Goal: Download file/media

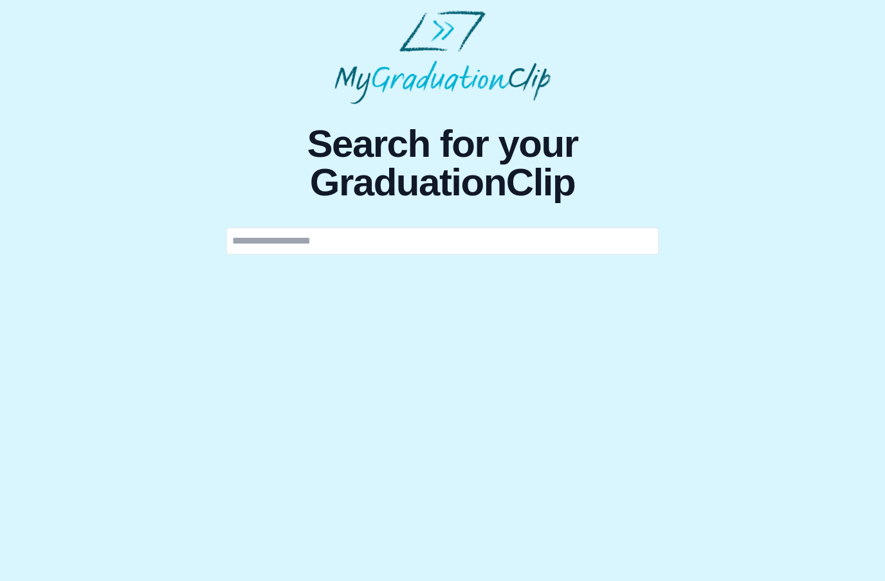
click at [630, 265] on html "Search for your GraduationClip" at bounding box center [442, 132] width 885 height 265
click at [566, 253] on input "text" at bounding box center [442, 241] width 432 height 27
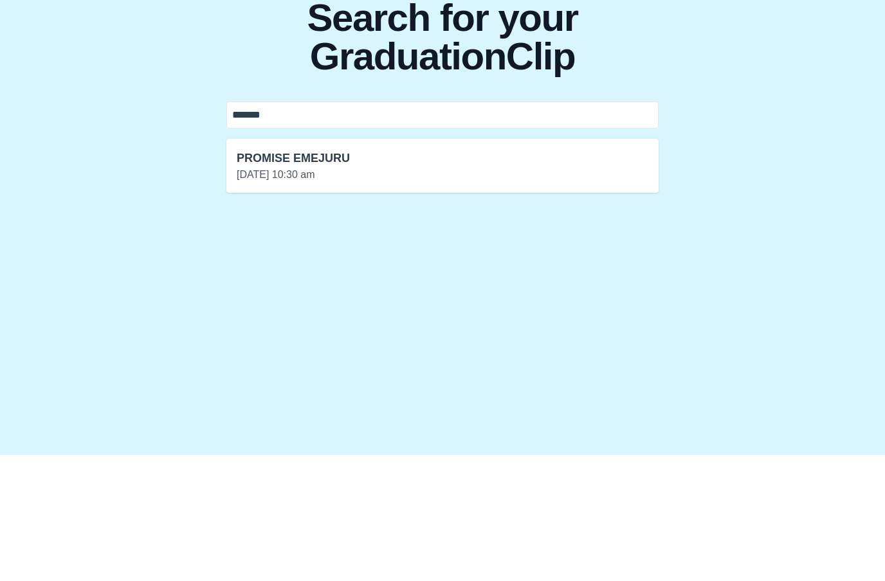
type input "*******"
click at [455, 275] on h3 "PROMISE EMEJURU" at bounding box center [443, 284] width 412 height 18
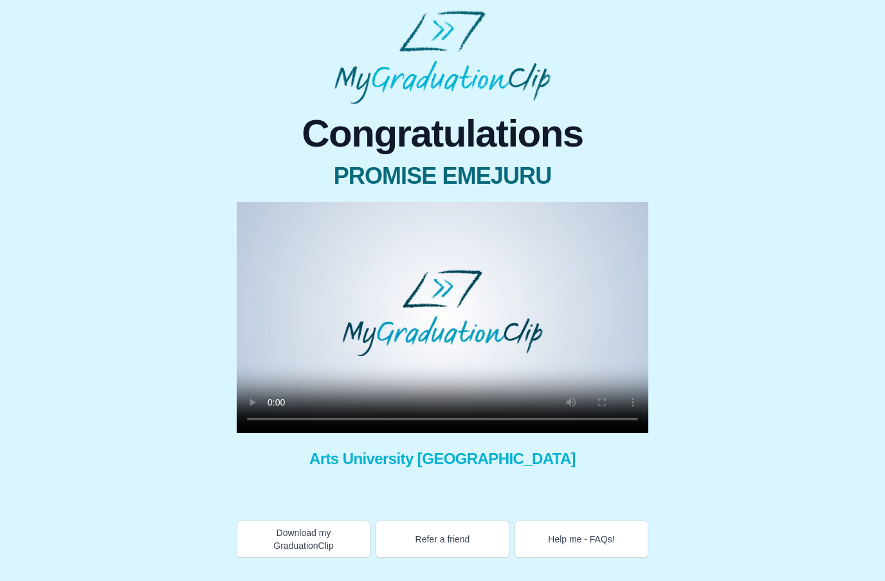
click at [446, 321] on video at bounding box center [443, 318] width 412 height 232
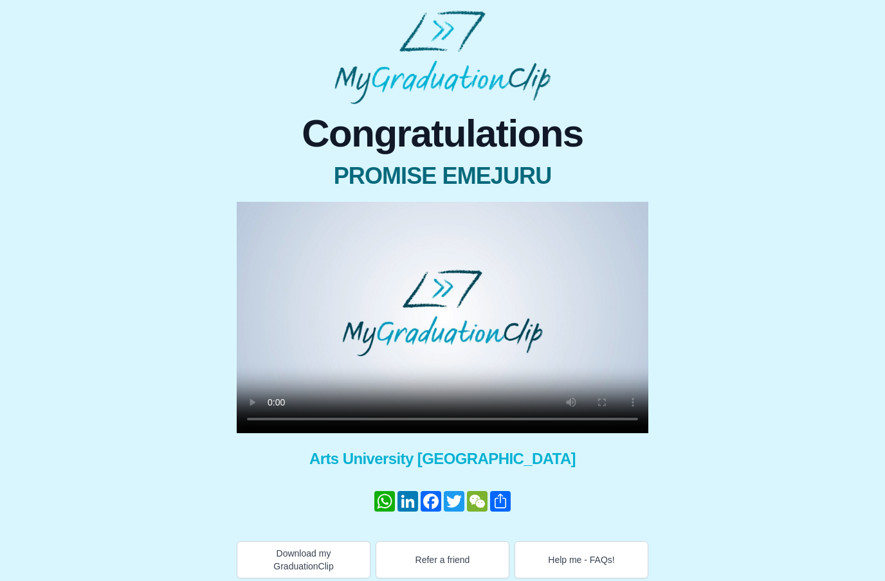
click at [450, 320] on video at bounding box center [443, 318] width 412 height 232
click at [415, 384] on video at bounding box center [443, 318] width 412 height 232
click at [412, 363] on video at bounding box center [443, 318] width 412 height 232
click at [212, 376] on div "Congratulations PROMISE EMEJURU × Share your GraduationClip now! WhatsApp Linke…" at bounding box center [442, 341] width 864 height 475
click at [362, 376] on video at bounding box center [443, 318] width 412 height 232
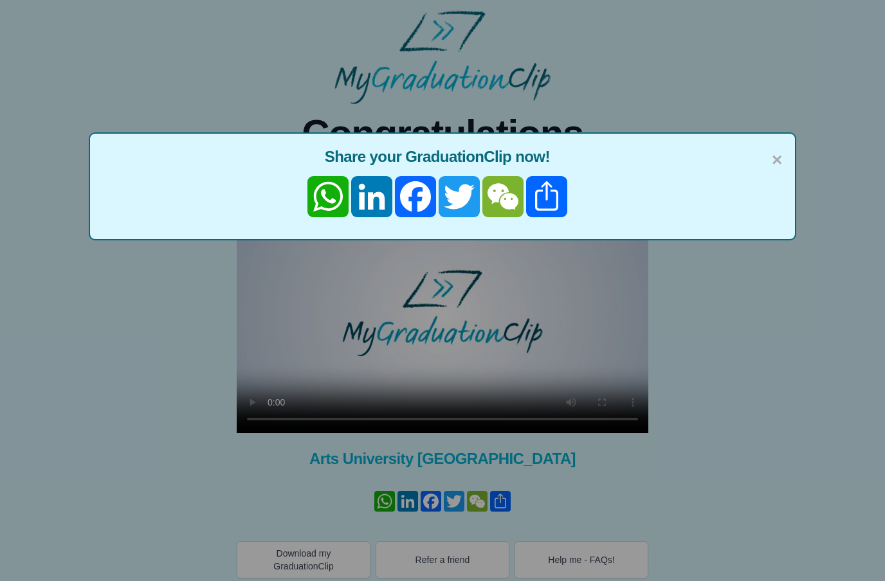
click at [772, 166] on span "×" at bounding box center [777, 160] width 10 height 27
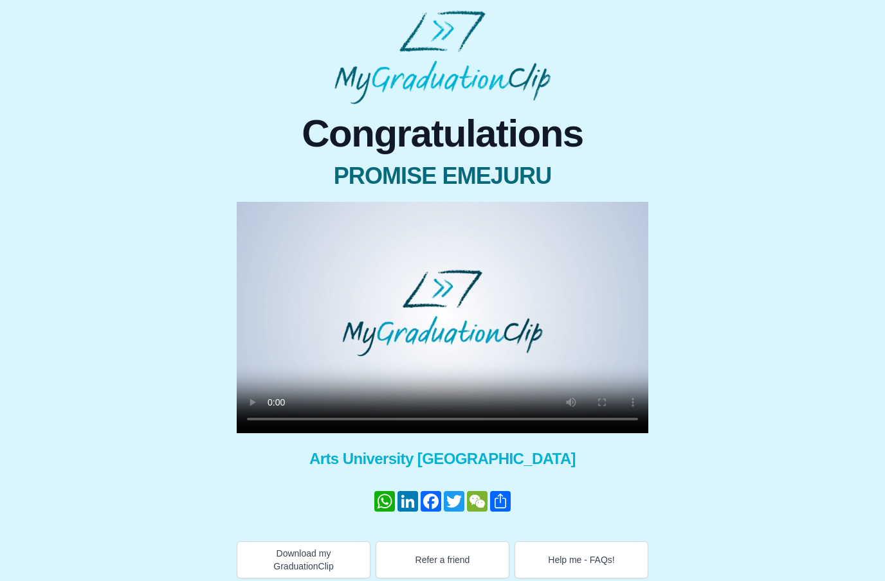
click at [471, 320] on video at bounding box center [443, 318] width 412 height 232
click at [747, 226] on div "Congratulations PROMISE EMEJURU × Share your GraduationClip now! WhatsApp Linke…" at bounding box center [442, 341] width 864 height 475
click at [598, 328] on video at bounding box center [443, 318] width 412 height 232
click at [491, 353] on video at bounding box center [443, 318] width 412 height 232
click at [444, 306] on video at bounding box center [443, 318] width 412 height 232
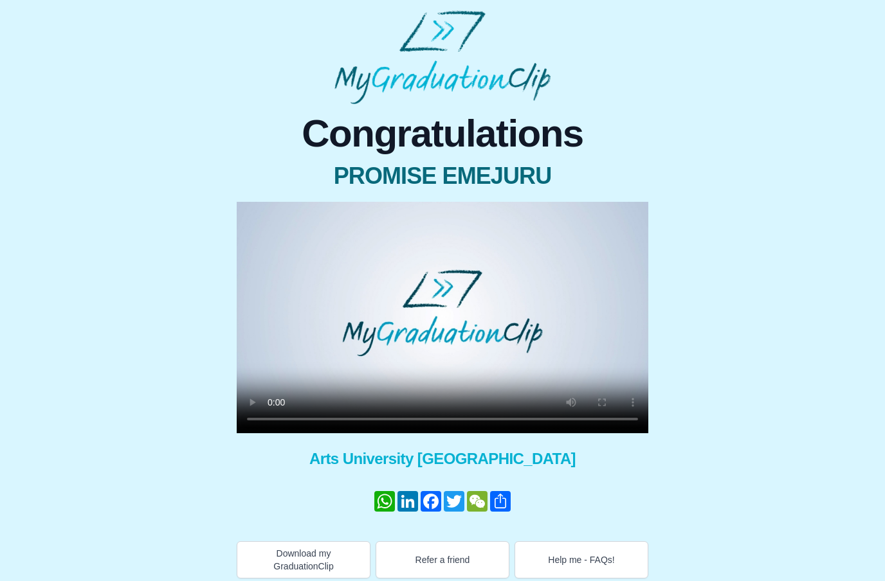
click at [449, 381] on video at bounding box center [443, 318] width 412 height 232
click at [453, 384] on video at bounding box center [443, 318] width 412 height 232
click at [450, 377] on video at bounding box center [443, 318] width 412 height 232
click at [479, 360] on video at bounding box center [443, 318] width 412 height 232
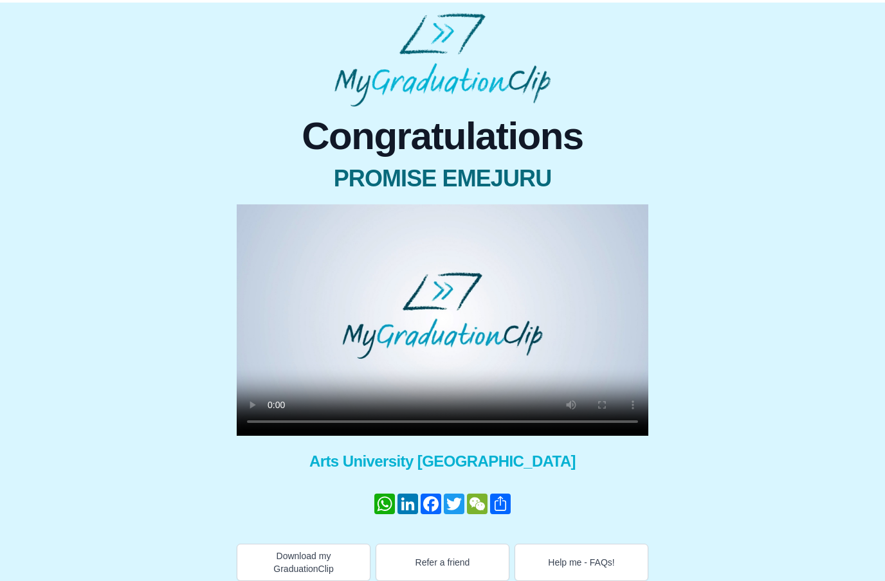
scroll to position [8, 0]
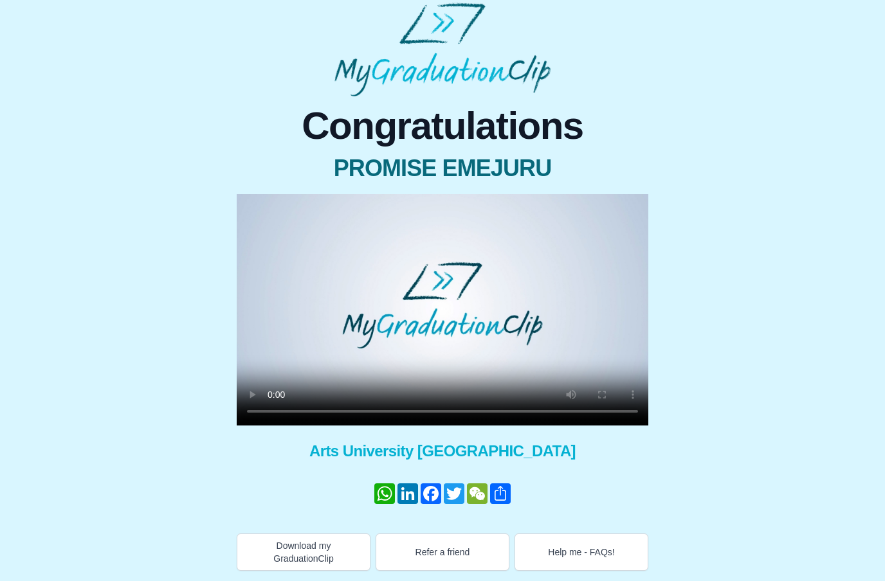
click at [642, 410] on video at bounding box center [443, 310] width 412 height 232
click at [633, 411] on video at bounding box center [443, 310] width 412 height 232
click at [321, 540] on button "Download my GraduationClip" at bounding box center [304, 552] width 134 height 37
